Goal: Task Accomplishment & Management: Manage account settings

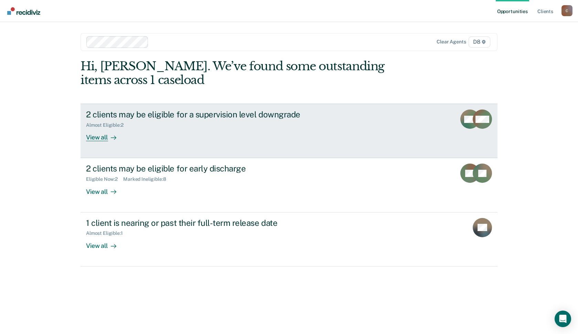
click at [104, 142] on div "View all" at bounding box center [105, 134] width 39 height 13
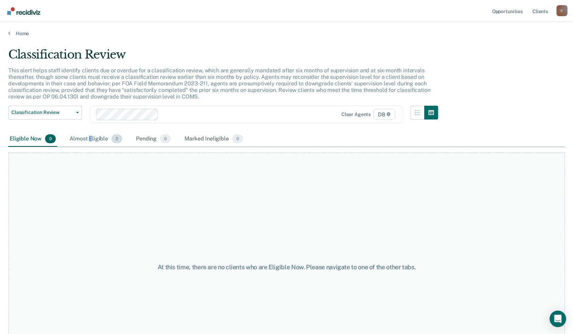
click at [102, 147] on div "Almost Eligible 2" at bounding box center [95, 139] width 55 height 15
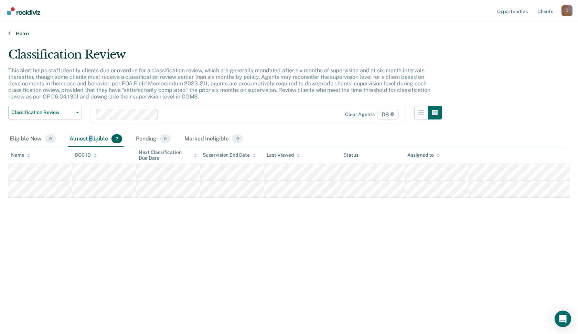
click at [27, 36] on link "Home" at bounding box center [289, 33] width 562 height 6
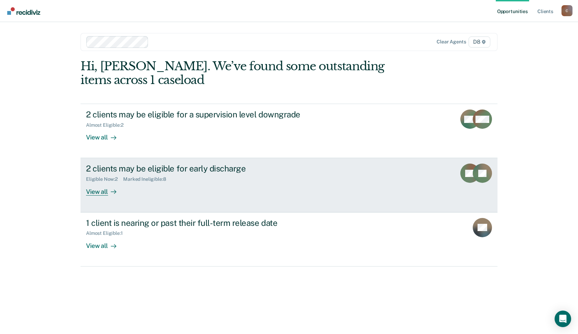
click at [115, 196] on div "View all" at bounding box center [105, 188] width 39 height 13
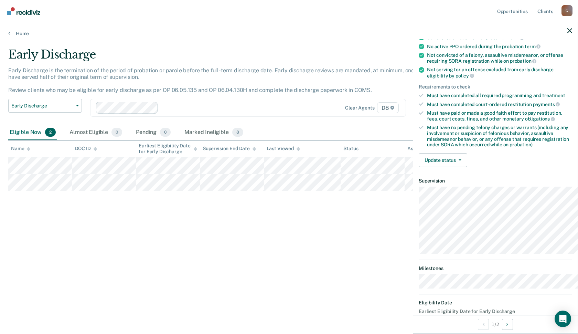
scroll to position [124, 0]
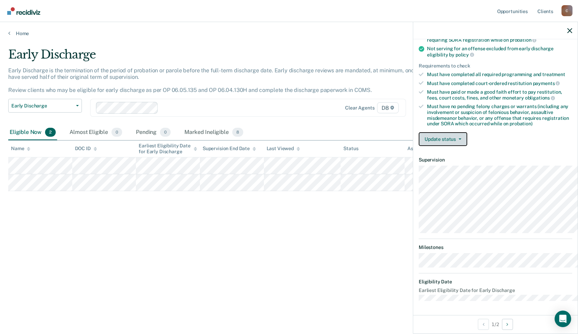
click at [433, 132] on button "Update status" at bounding box center [443, 139] width 49 height 14
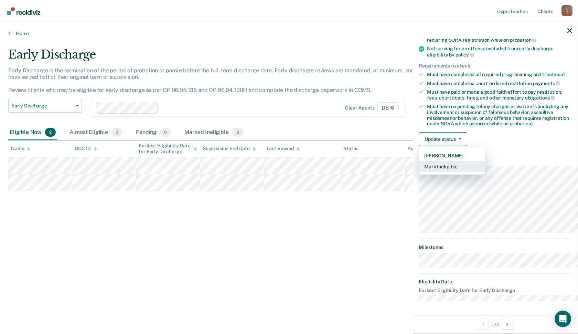
click at [419, 163] on button "Mark Ineligible" at bounding box center [452, 166] width 66 height 11
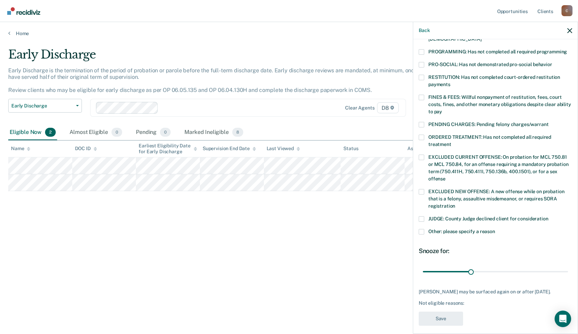
scroll to position [172, 0]
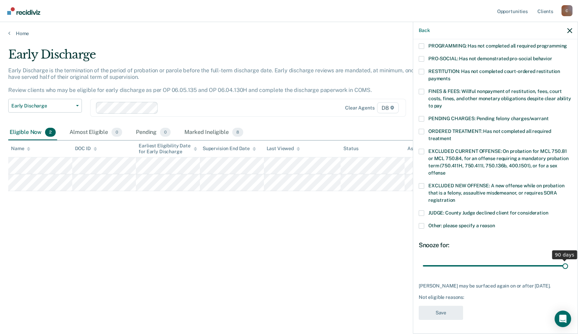
drag, startPoint x: 455, startPoint y: 265, endPoint x: 578, endPoint y: 287, distance: 124.9
type input "90"
click at [568, 272] on input "range" at bounding box center [495, 266] width 145 height 12
click at [419, 223] on span at bounding box center [422, 226] width 6 height 6
click at [495, 223] on input "Other: please specify a reason" at bounding box center [495, 223] width 0 height 0
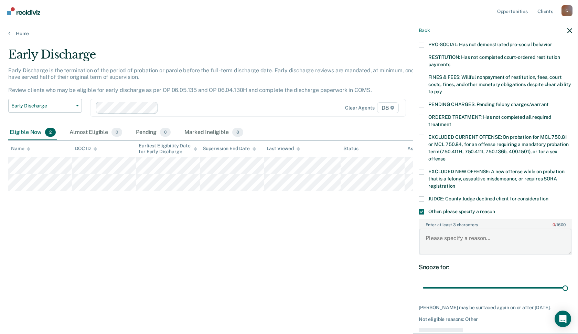
click at [428, 252] on textarea "Enter at least 3 characters 0 / 1600" at bounding box center [496, 241] width 152 height 25
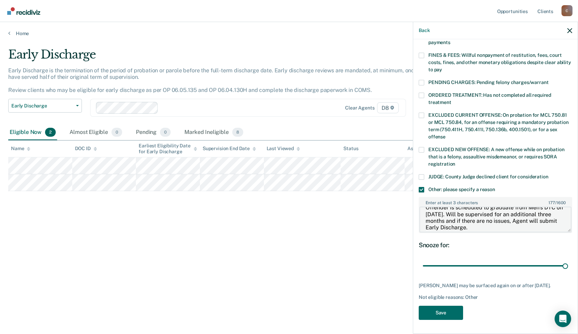
scroll to position [219, 0]
type textarea "Offender is scheduled to graduate from Men's DTC on [DATE]. Will be supervised …"
click at [429, 314] on button "Save" at bounding box center [441, 313] width 44 height 14
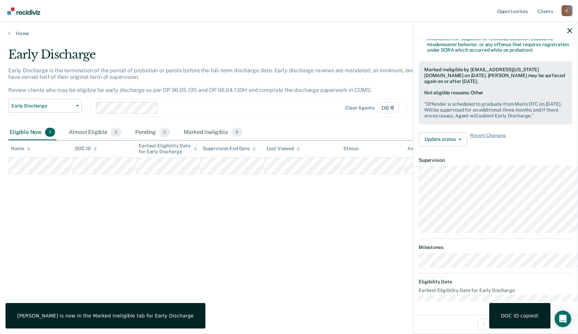
scroll to position [207, 0]
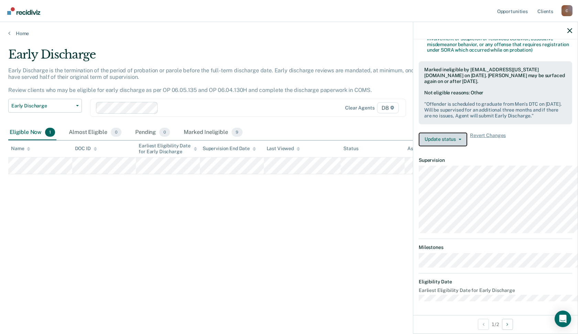
click at [436, 133] on button "Update status" at bounding box center [443, 140] width 49 height 14
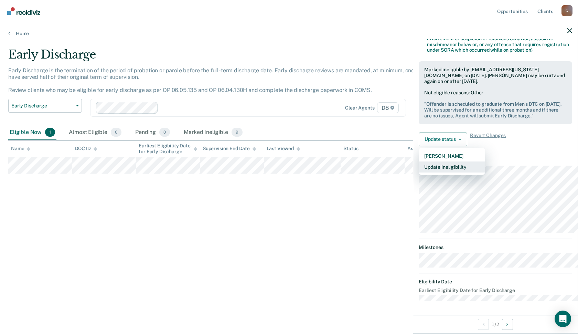
click at [423, 161] on button "Update Ineligibility" at bounding box center [452, 166] width 66 height 11
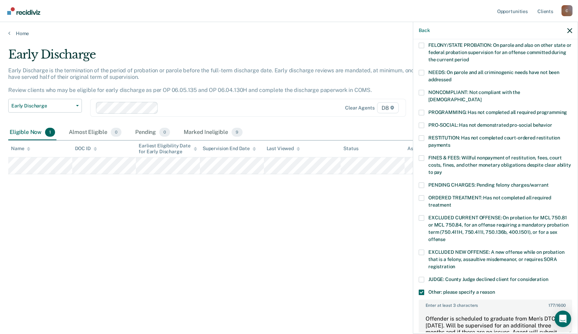
scroll to position [0, 0]
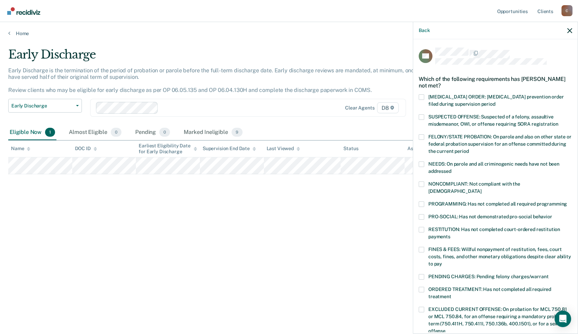
click at [419, 187] on span at bounding box center [422, 184] width 6 height 6
click at [482, 189] on input "NONCOMPLIANT: Not compliant with the [DEMOGRAPHIC_DATA]" at bounding box center [482, 189] width 0 height 0
click at [419, 167] on span at bounding box center [422, 164] width 6 height 6
click at [452, 169] on input "NEEDS: On parole and all criminogenic needs have not been addressed" at bounding box center [452, 169] width 0 height 0
click at [419, 207] on span at bounding box center [422, 204] width 6 height 6
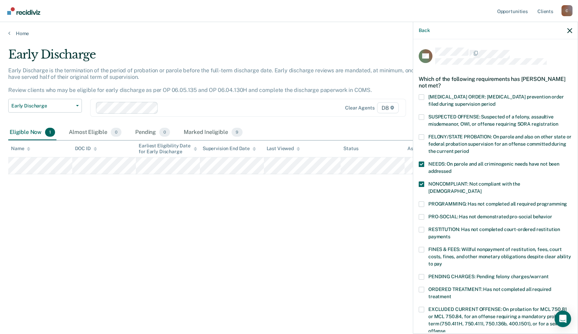
click at [567, 201] on input "PROGRAMMING: Has not completed all required programming" at bounding box center [567, 201] width 0 height 0
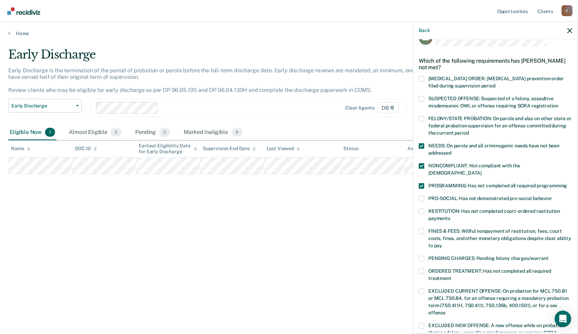
scroll to position [34, 0]
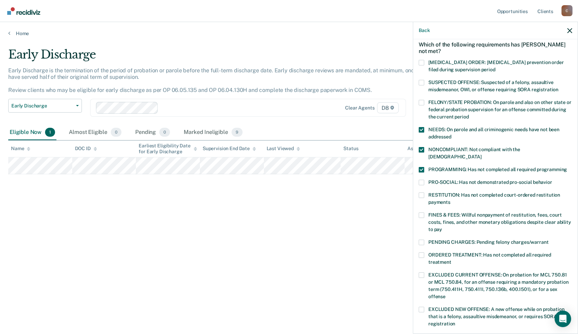
click at [419, 218] on span at bounding box center [422, 215] width 6 height 6
click at [442, 227] on input "FINES & FEES: Willful nonpayment of restitution, fees, court costs, fines, and …" at bounding box center [442, 227] width 0 height 0
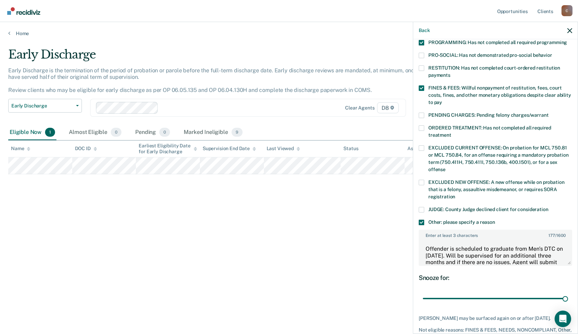
scroll to position [172, 0]
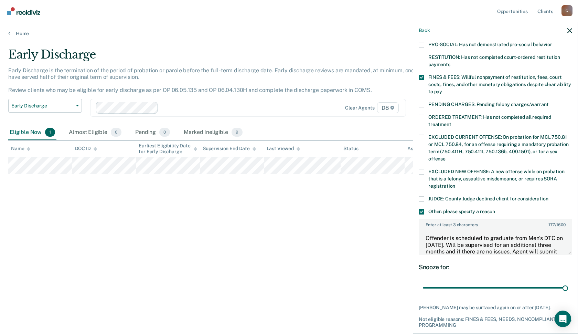
click at [419, 120] on span at bounding box center [422, 118] width 6 height 6
click at [452, 122] on input "ORDERED TREATMENT: Has not completed all required treatment" at bounding box center [452, 122] width 0 height 0
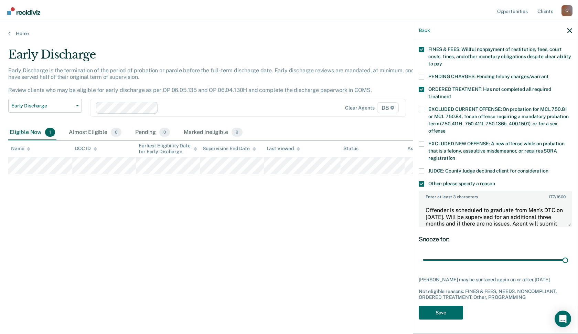
scroll to position [226, 0]
click at [424, 314] on button "Save" at bounding box center [441, 313] width 44 height 14
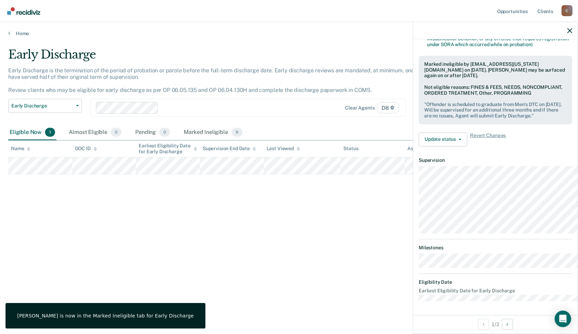
scroll to position [213, 0]
click at [83, 140] on div "Almost Eligible 0" at bounding box center [94, 132] width 55 height 15
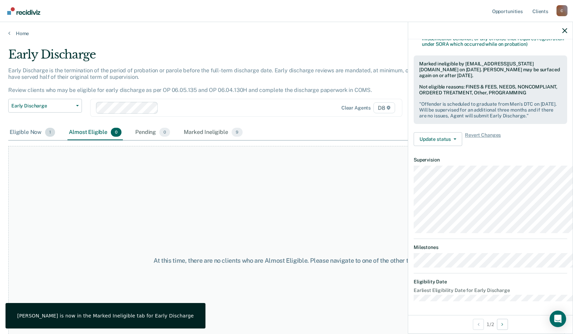
click at [29, 140] on div "Eligible Now 1" at bounding box center [32, 132] width 48 height 15
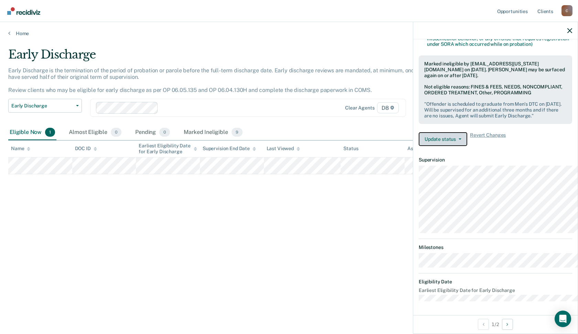
click at [432, 132] on button "Update status" at bounding box center [443, 139] width 49 height 14
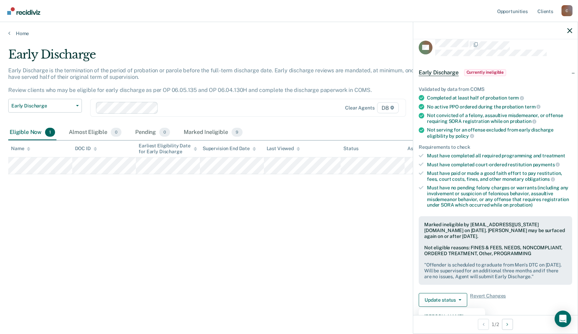
scroll to position [7, 0]
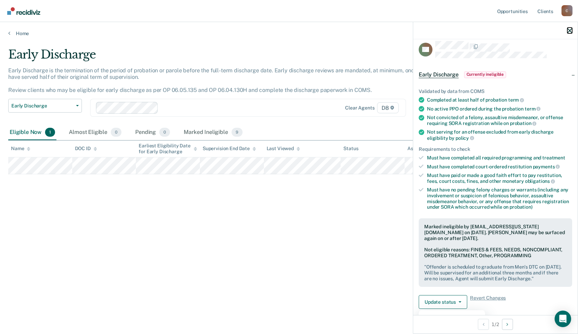
click at [569, 33] on icon "button" at bounding box center [570, 30] width 5 height 5
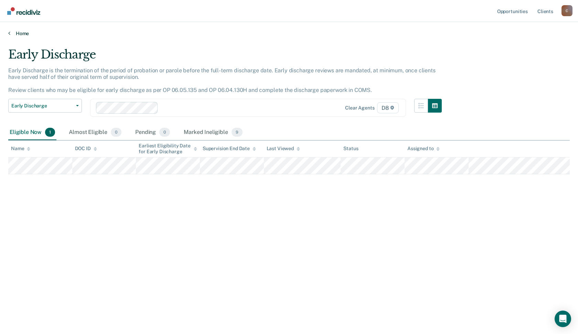
click at [23, 34] on link "Home" at bounding box center [289, 33] width 562 height 6
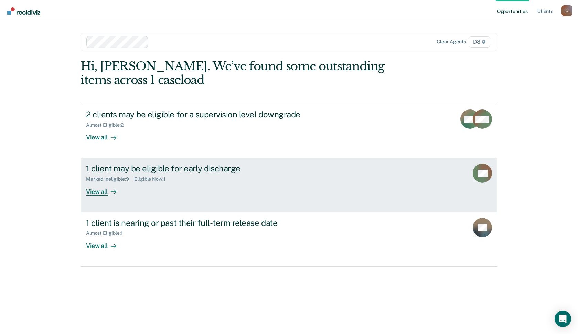
click at [90, 196] on div "View all" at bounding box center [105, 188] width 39 height 13
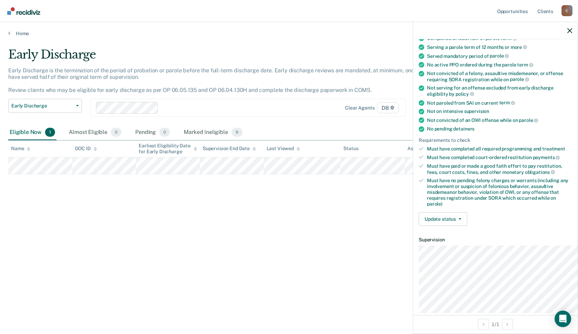
scroll to position [189, 0]
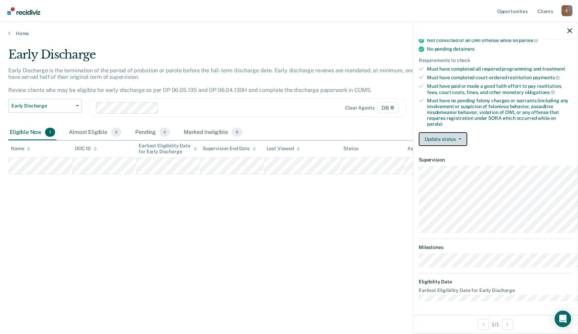
click at [432, 132] on button "Update status" at bounding box center [443, 139] width 49 height 14
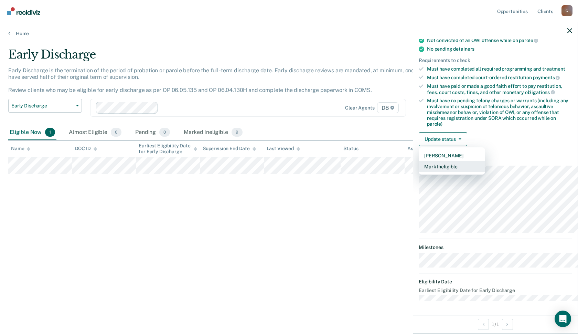
click at [431, 161] on button "Mark Ineligible" at bounding box center [452, 166] width 66 height 11
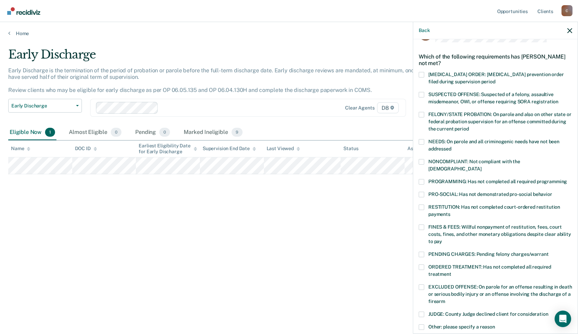
scroll to position [34, 0]
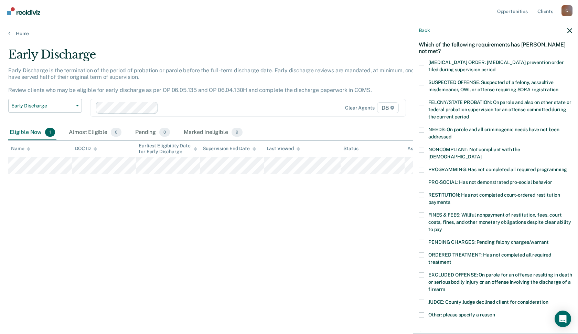
click at [419, 142] on label "NEEDS: On parole and all criminogenic needs have not been addressed" at bounding box center [496, 134] width 154 height 14
click at [452, 134] on input "NEEDS: On parole and all criminogenic needs have not been addressed" at bounding box center [452, 134] width 0 height 0
click at [419, 153] on span at bounding box center [422, 150] width 6 height 6
click at [482, 154] on input "NONCOMPLIANT: Not compliant with the [DEMOGRAPHIC_DATA]" at bounding box center [482, 154] width 0 height 0
click at [419, 185] on span at bounding box center [422, 183] width 6 height 6
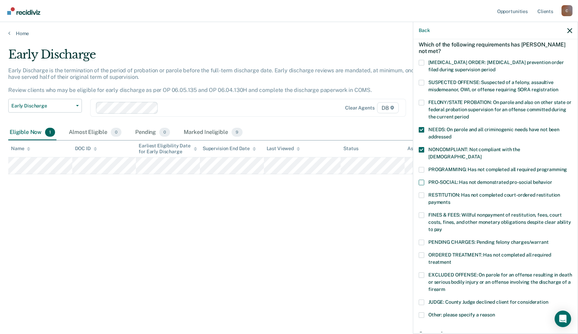
click at [553, 180] on input "PRO-SOCIAL: Has not demonstrated pro-social behavior" at bounding box center [553, 180] width 0 height 0
click at [419, 172] on span at bounding box center [422, 170] width 6 height 6
click at [567, 167] on input "PROGRAMMING: Has not completed all required programming" at bounding box center [567, 167] width 0 height 0
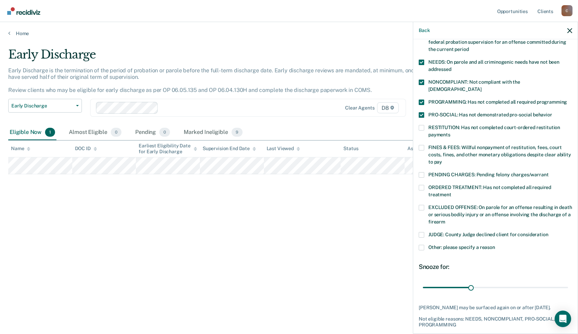
scroll to position [103, 0]
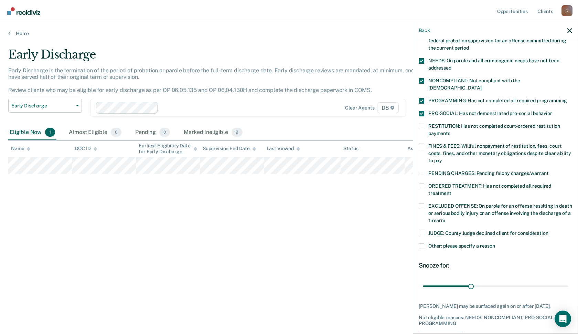
click at [419, 149] on span at bounding box center [422, 147] width 6 height 6
click at [442, 158] on input "FINES & FEES: Willful nonpayment of restitution, fees, court costs, fines, and …" at bounding box center [442, 158] width 0 height 0
click at [419, 189] on span at bounding box center [422, 187] width 6 height 6
click at [452, 191] on input "ORDERED TREATMENT: Has not completed all required treatment" at bounding box center [452, 191] width 0 height 0
drag, startPoint x: 457, startPoint y: 302, endPoint x: 578, endPoint y: 293, distance: 121.2
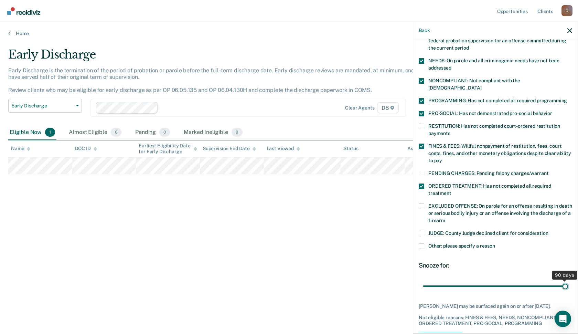
type input "90"
click at [568, 292] on input "range" at bounding box center [495, 286] width 145 height 12
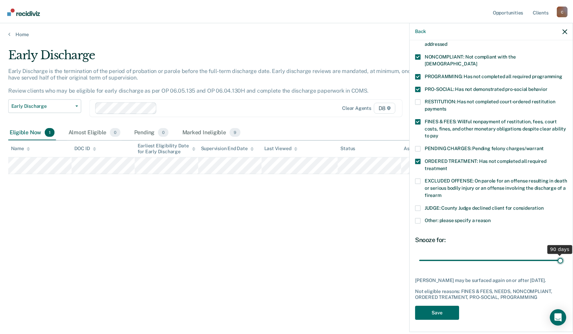
scroll to position [157, 0]
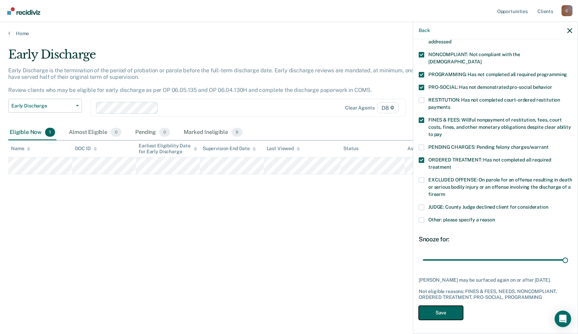
click at [421, 306] on button "Save" at bounding box center [441, 313] width 44 height 14
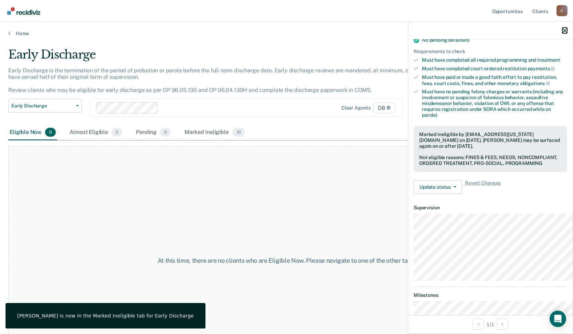
click at [563, 31] on button "button" at bounding box center [565, 31] width 5 height 6
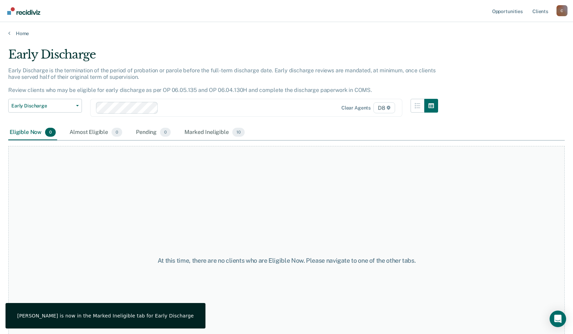
click at [560, 12] on div "C" at bounding box center [562, 10] width 11 height 11
click at [512, 47] on link "Log Out" at bounding box center [534, 45] width 55 height 6
